Goal: Communication & Community: Participate in discussion

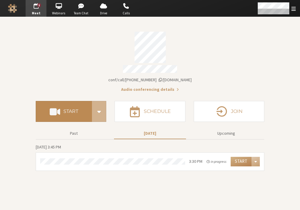
click at [51, 113] on span at bounding box center [55, 111] width 10 height 11
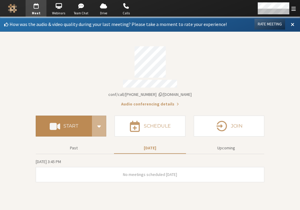
click at [63, 130] on button "Start" at bounding box center [64, 125] width 56 height 21
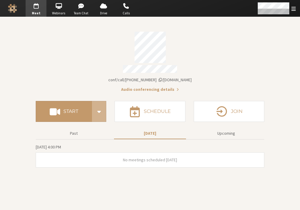
click at [199, 58] on div "Account details" at bounding box center [150, 47] width 229 height 31
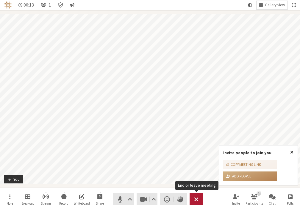
click at [193, 196] on button "Leave" at bounding box center [196, 199] width 13 height 12
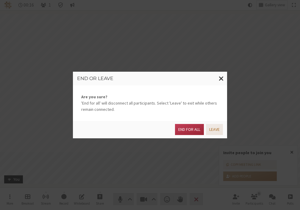
click at [212, 128] on button "Leave" at bounding box center [214, 129] width 17 height 11
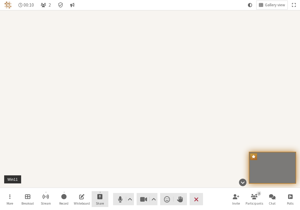
click at [101, 199] on span "Start sharing" at bounding box center [99, 196] width 5 height 7
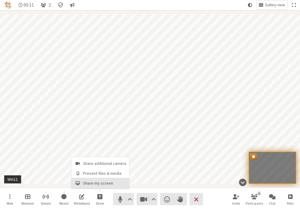
click at [99, 185] on span "Share my screen" at bounding box center [104, 183] width 43 height 4
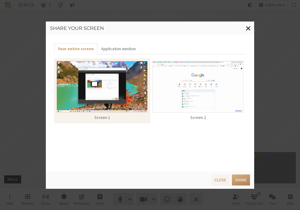
click at [164, 100] on img at bounding box center [198, 87] width 91 height 52
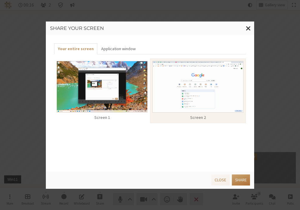
click at [239, 182] on button "Share" at bounding box center [241, 179] width 18 height 11
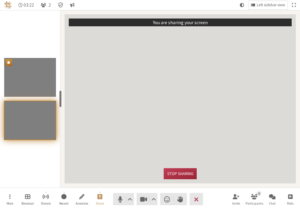
click at [178, 131] on video "Participant" at bounding box center [180, 96] width 223 height 133
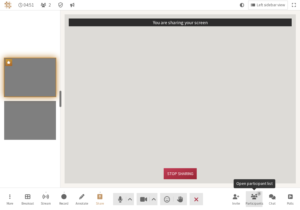
click at [252, 204] on span "Participants" at bounding box center [255, 203] width 18 height 4
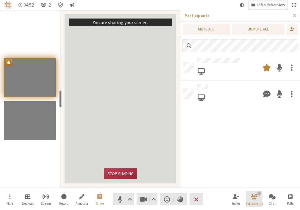
click at [252, 204] on span "Participants" at bounding box center [255, 203] width 18 height 4
